Goal: Information Seeking & Learning: Learn about a topic

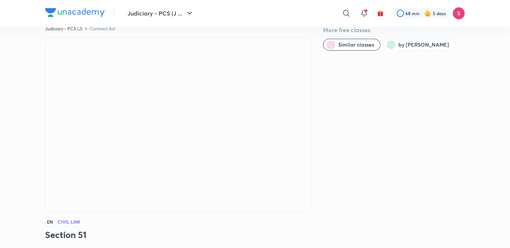
scroll to position [16, 0]
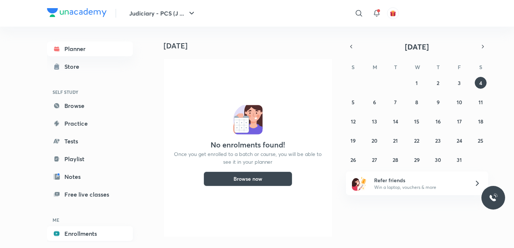
click at [79, 233] on link "Enrollments" at bounding box center [90, 233] width 86 height 15
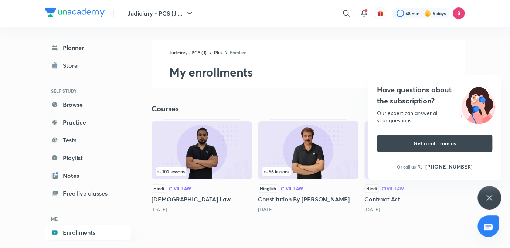
scroll to position [7, 0]
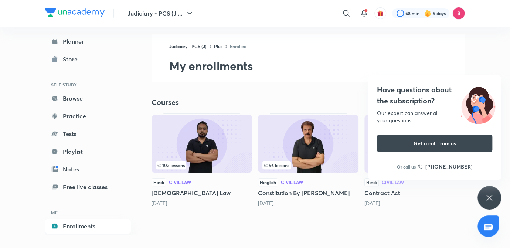
click at [491, 200] on icon at bounding box center [490, 198] width 6 height 6
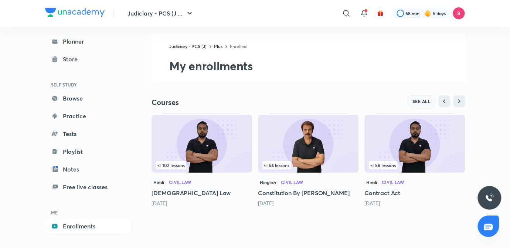
click at [428, 99] on span "SEE ALL" at bounding box center [422, 101] width 18 height 5
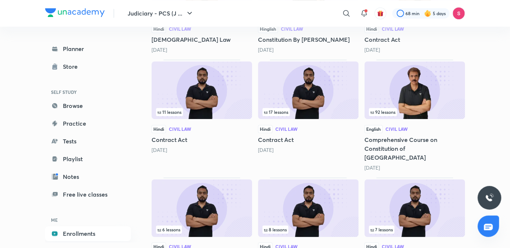
scroll to position [183, 0]
click at [175, 101] on img at bounding box center [202, 90] width 101 height 58
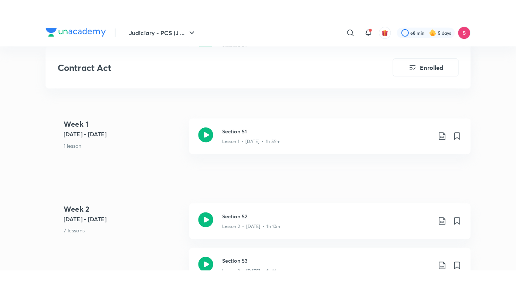
scroll to position [393, 0]
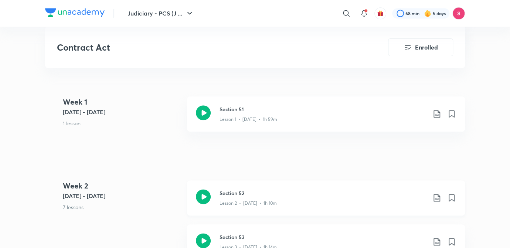
click at [252, 203] on p "Lesson 2 • [DATE] • 1h 10m" at bounding box center [248, 203] width 57 height 7
